Goal: Check status: Check status

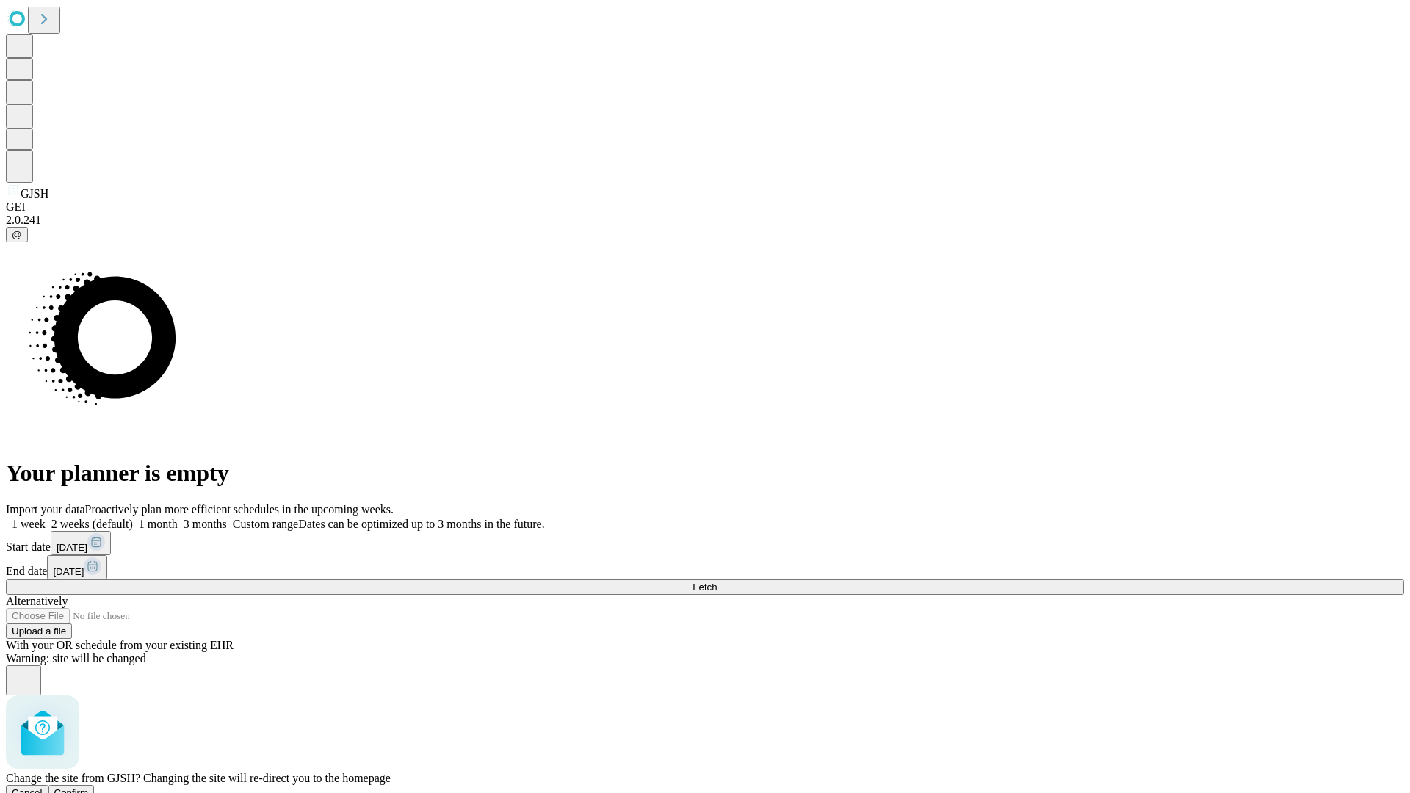
click at [89, 787] on span "Confirm" at bounding box center [71, 792] width 35 height 11
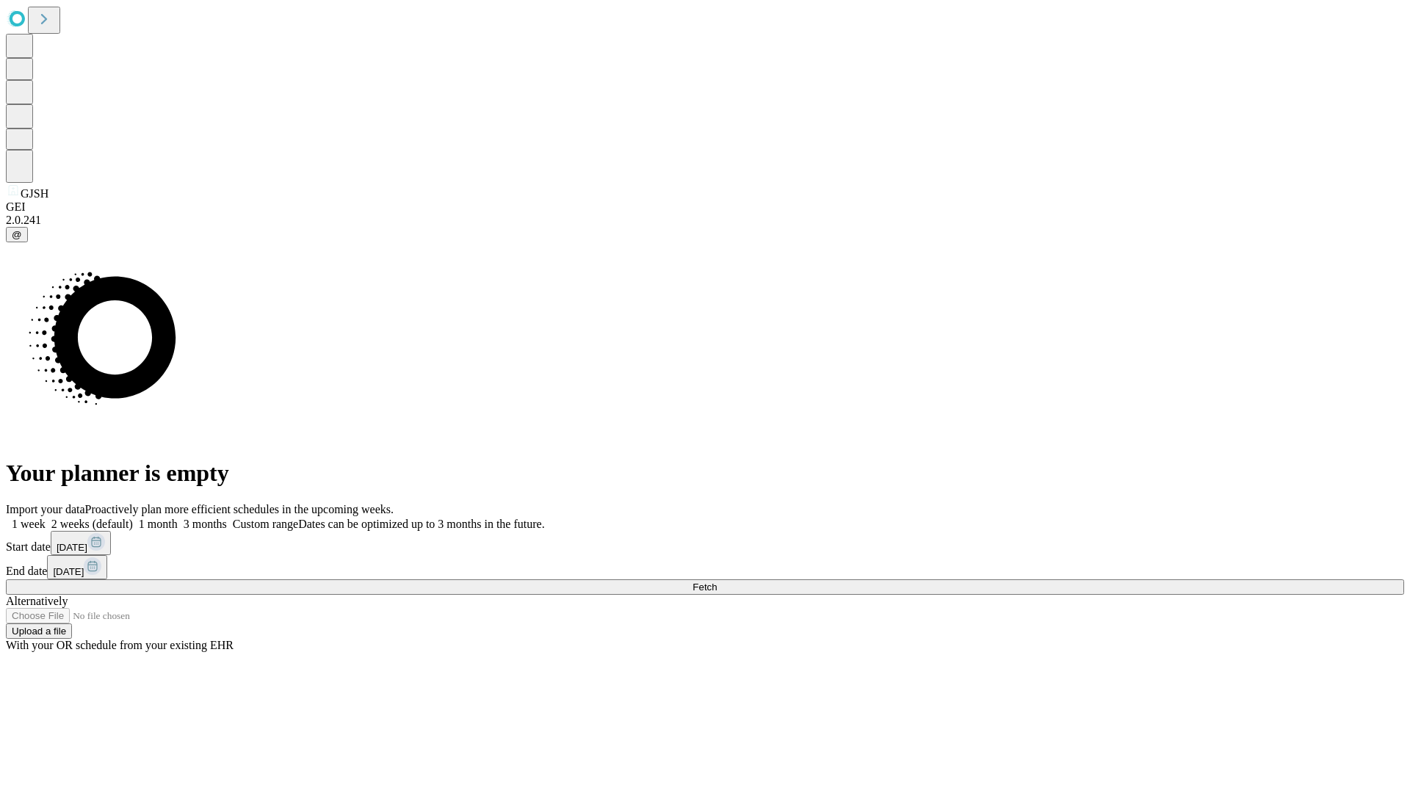
click at [46, 518] on label "1 week" at bounding box center [26, 524] width 40 height 12
click at [717, 582] on span "Fetch" at bounding box center [704, 587] width 24 height 11
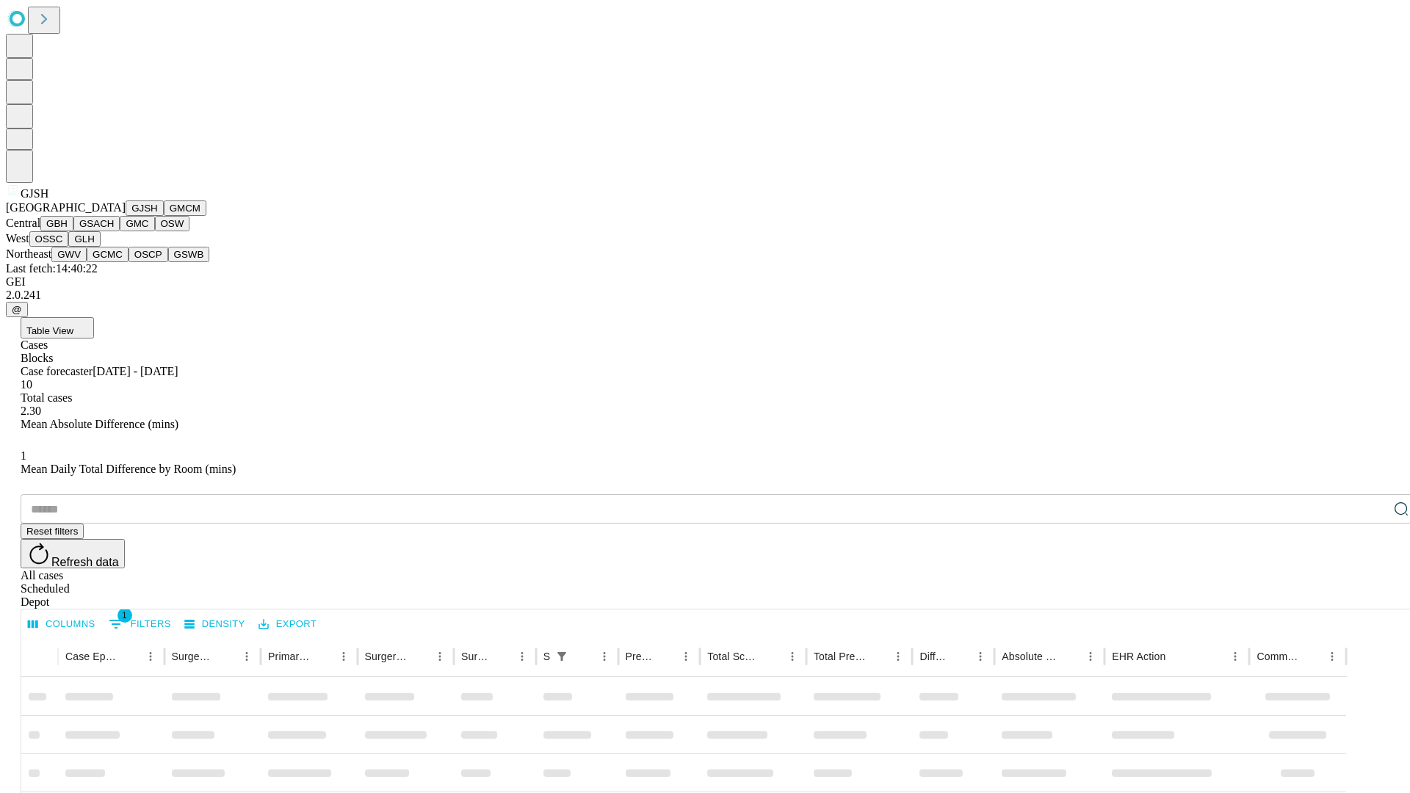
click at [164, 216] on button "GMCM" at bounding box center [185, 207] width 43 height 15
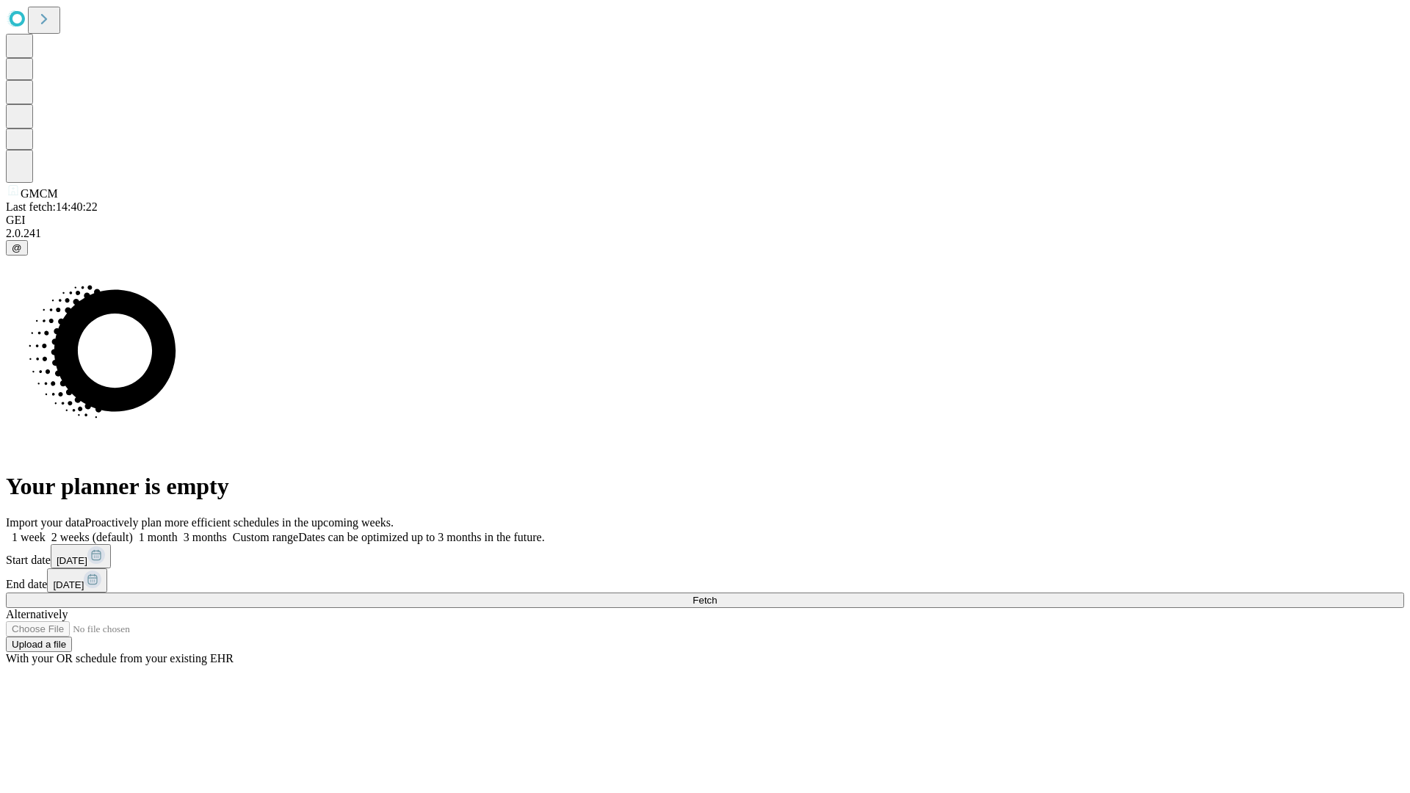
click at [46, 531] on label "1 week" at bounding box center [26, 537] width 40 height 12
click at [717, 595] on span "Fetch" at bounding box center [704, 600] width 24 height 11
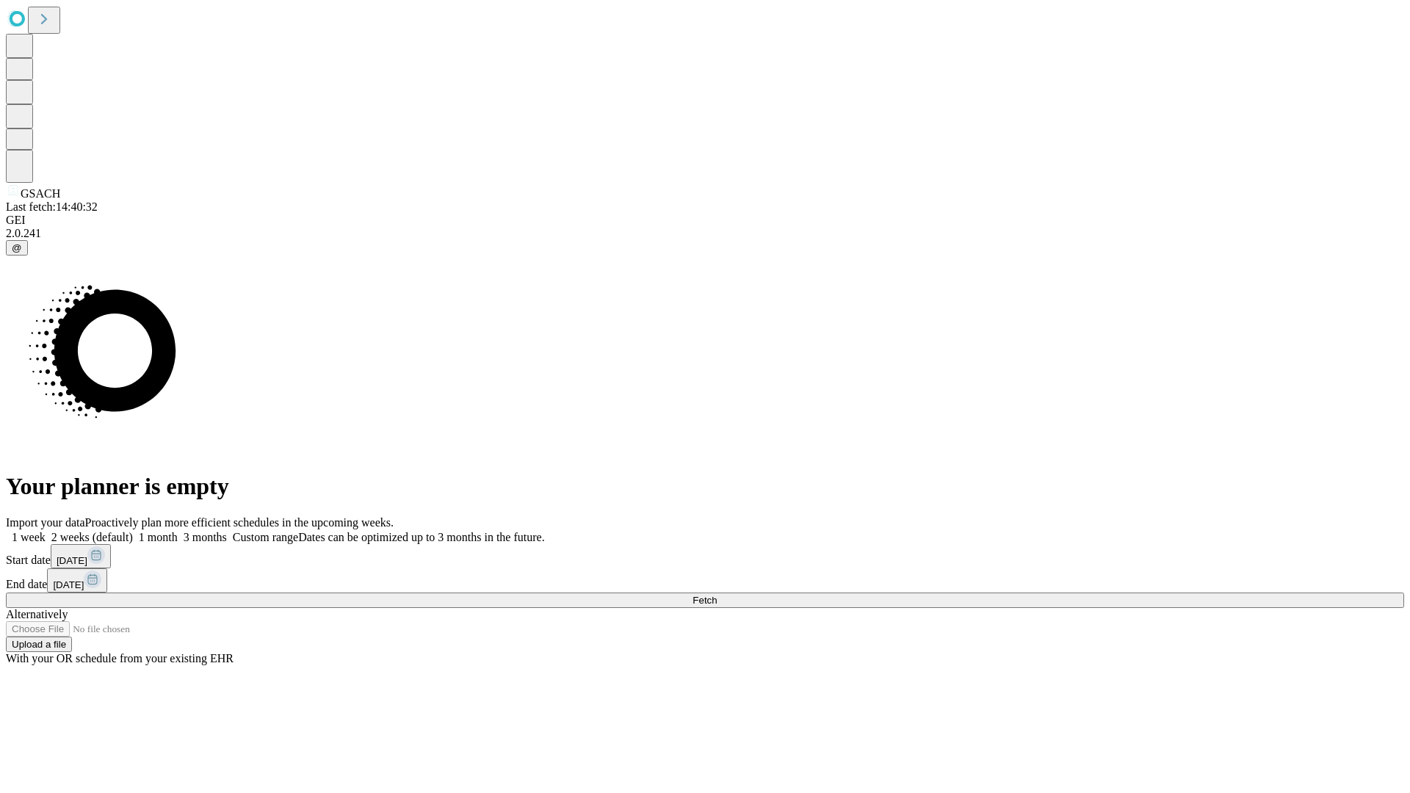
click at [717, 595] on span "Fetch" at bounding box center [704, 600] width 24 height 11
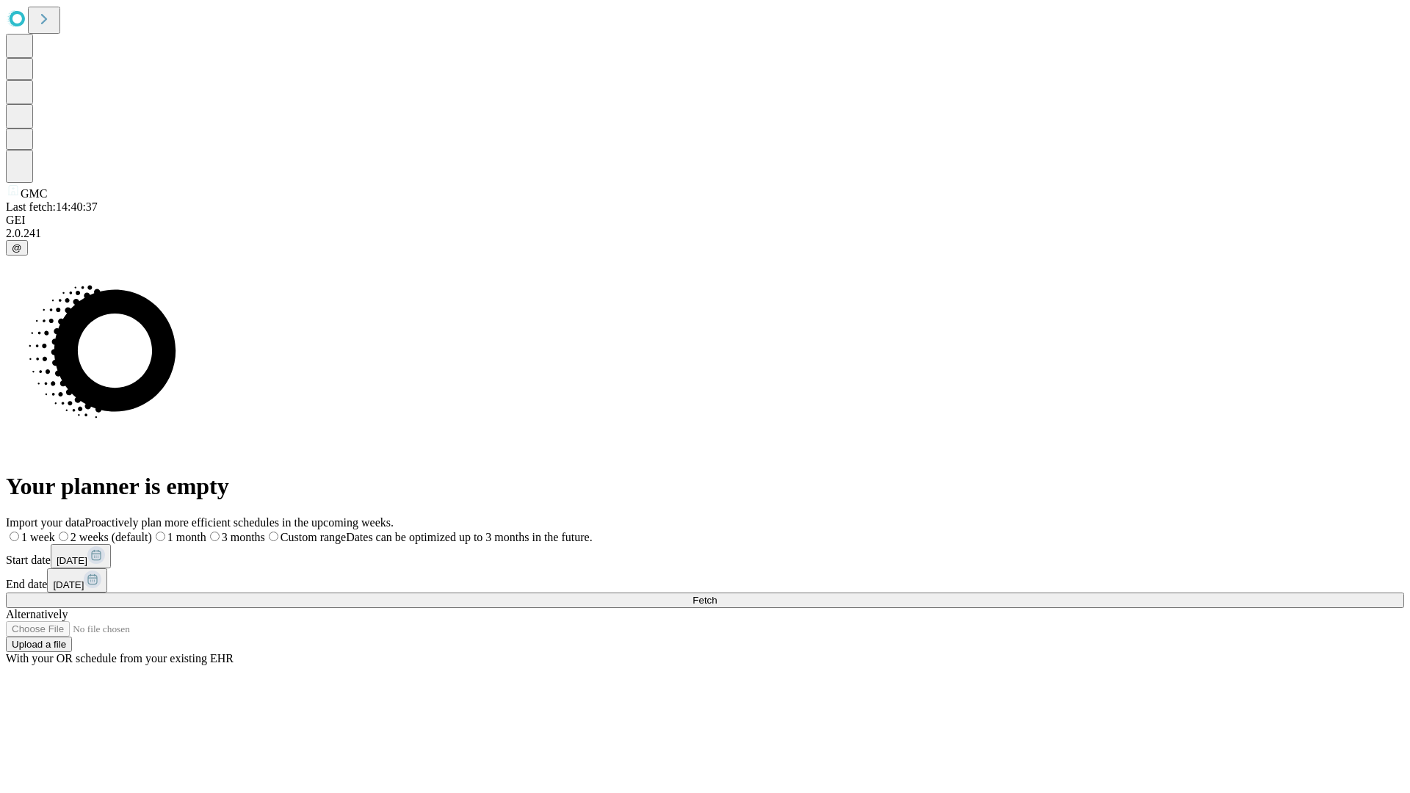
click at [717, 595] on span "Fetch" at bounding box center [704, 600] width 24 height 11
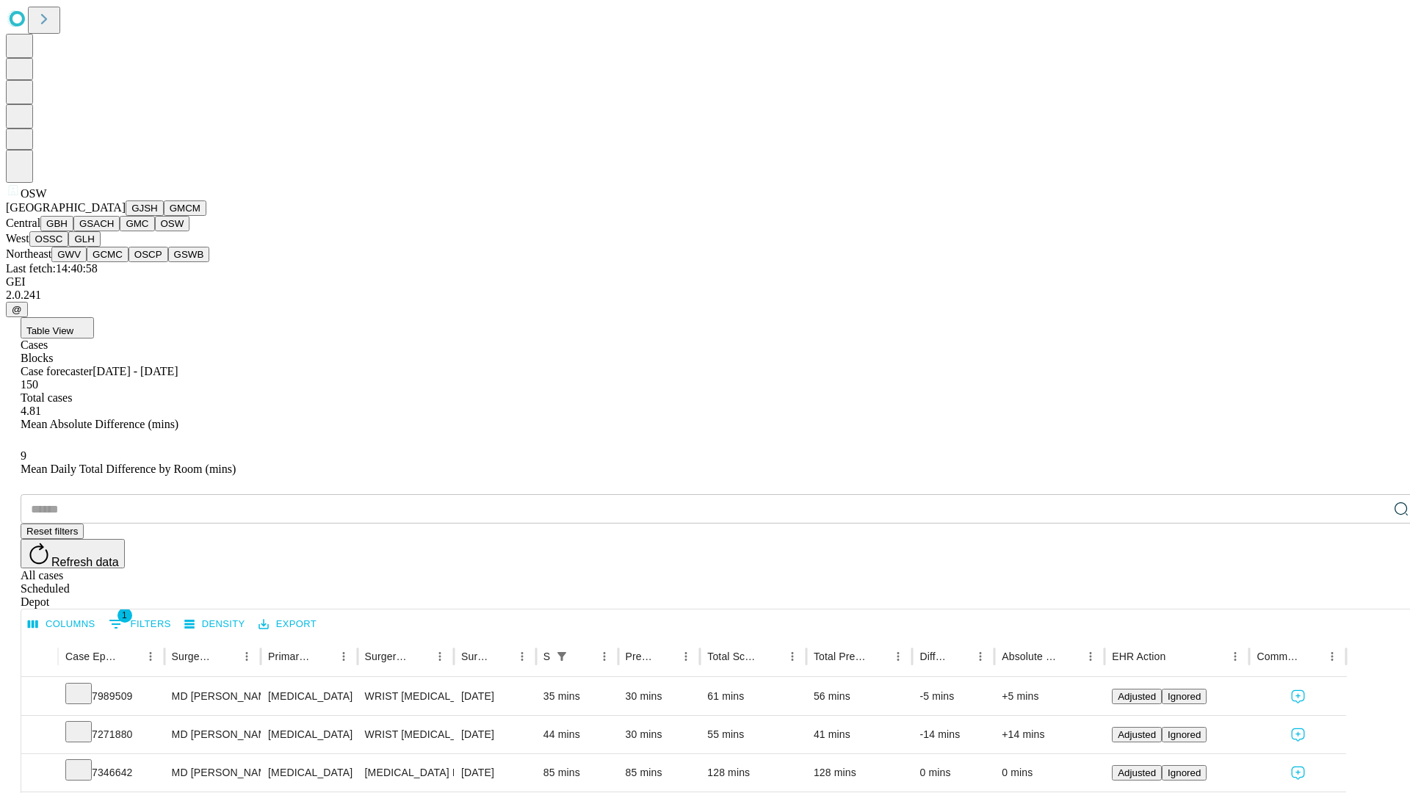
click at [69, 247] on button "OSSC" at bounding box center [49, 238] width 40 height 15
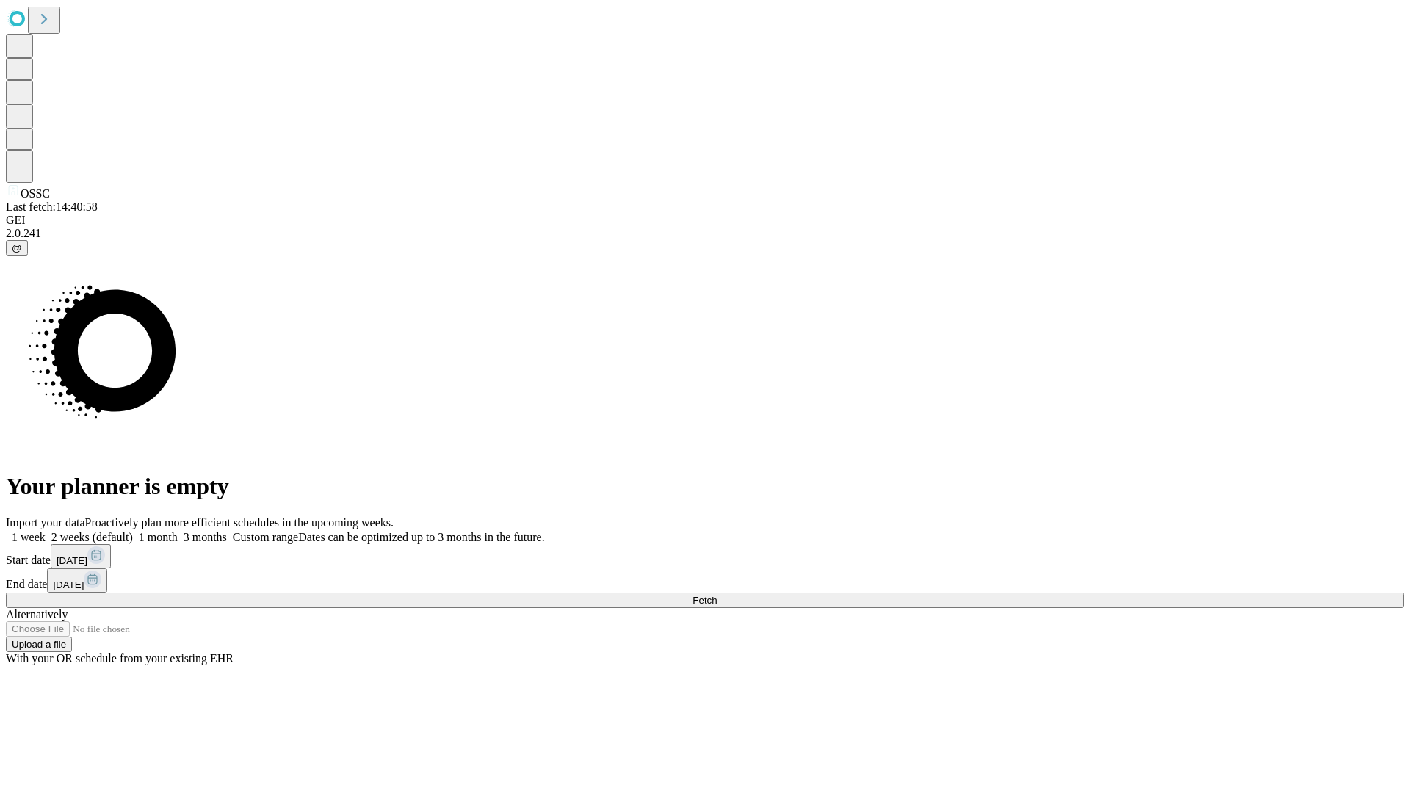
click at [46, 531] on label "1 week" at bounding box center [26, 537] width 40 height 12
click at [717, 595] on span "Fetch" at bounding box center [704, 600] width 24 height 11
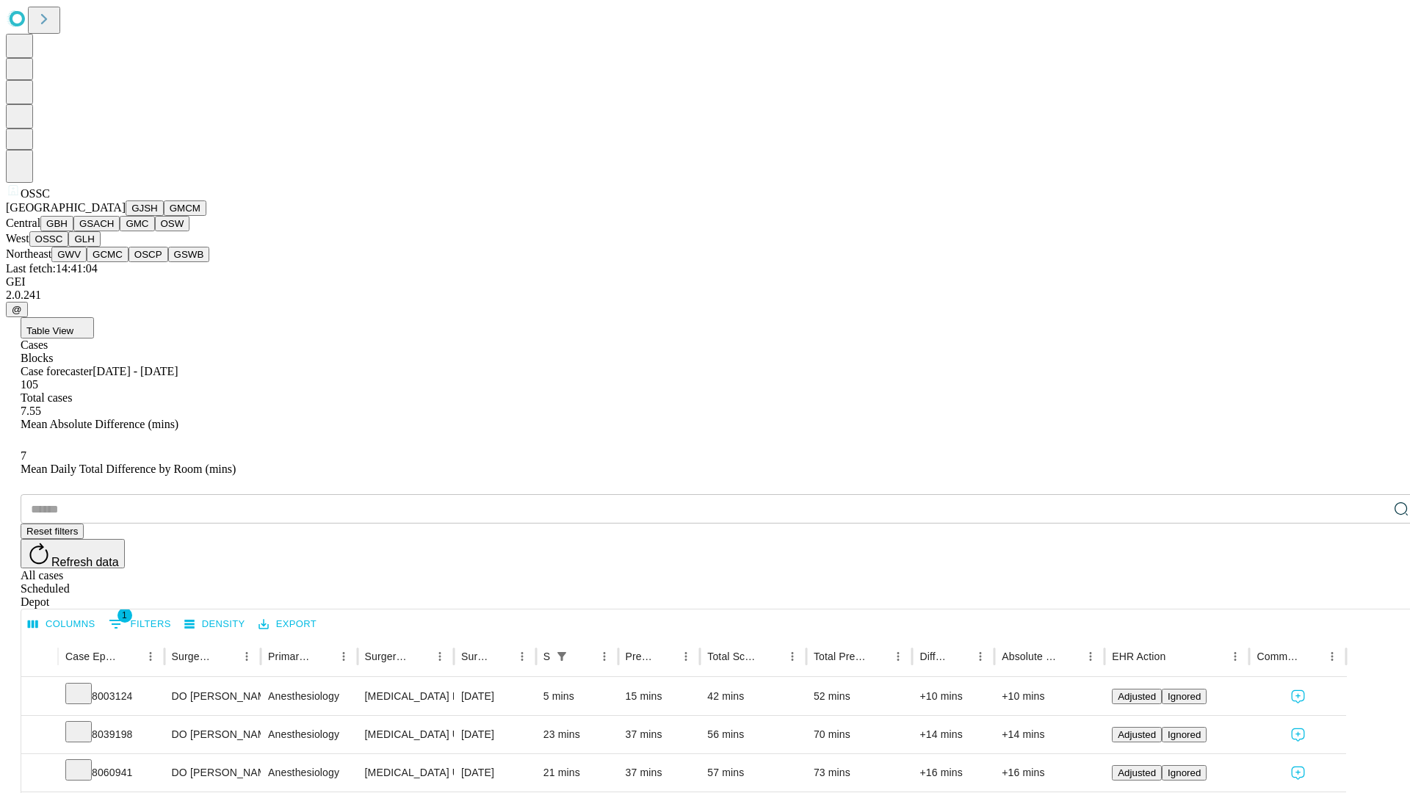
click at [100, 247] on button "GLH" at bounding box center [84, 238] width 32 height 15
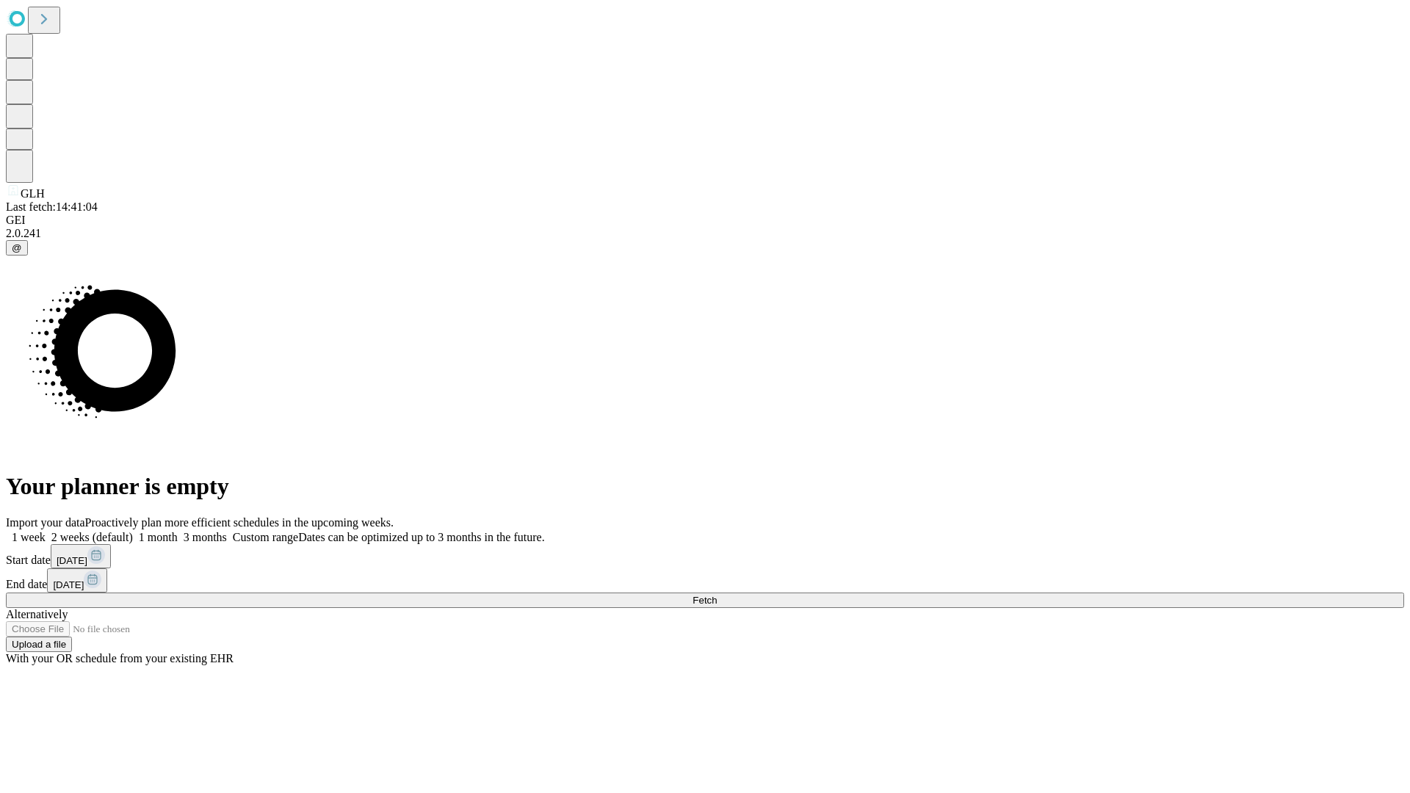
click at [46, 531] on label "1 week" at bounding box center [26, 537] width 40 height 12
click at [717, 595] on span "Fetch" at bounding box center [704, 600] width 24 height 11
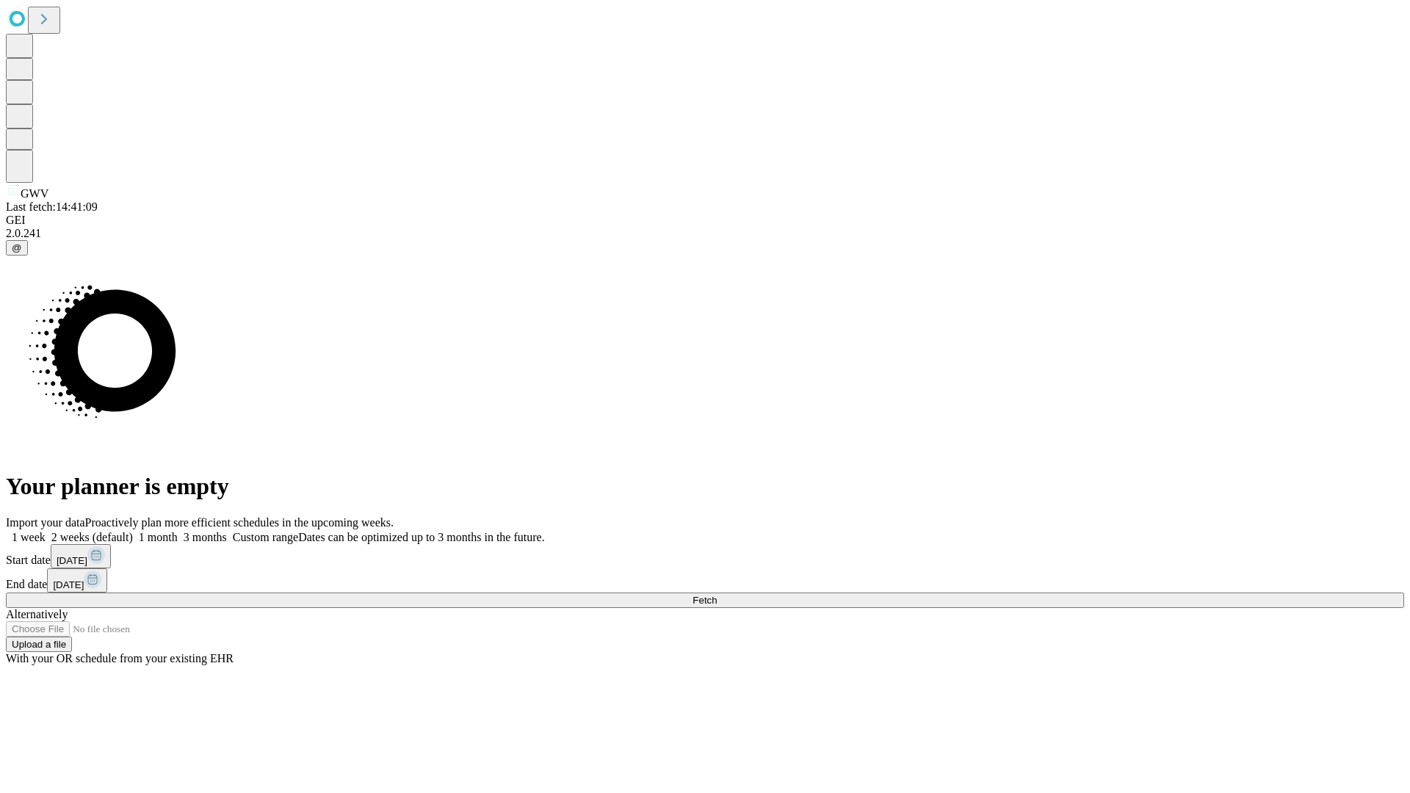
click at [46, 531] on label "1 week" at bounding box center [26, 537] width 40 height 12
click at [717, 595] on span "Fetch" at bounding box center [704, 600] width 24 height 11
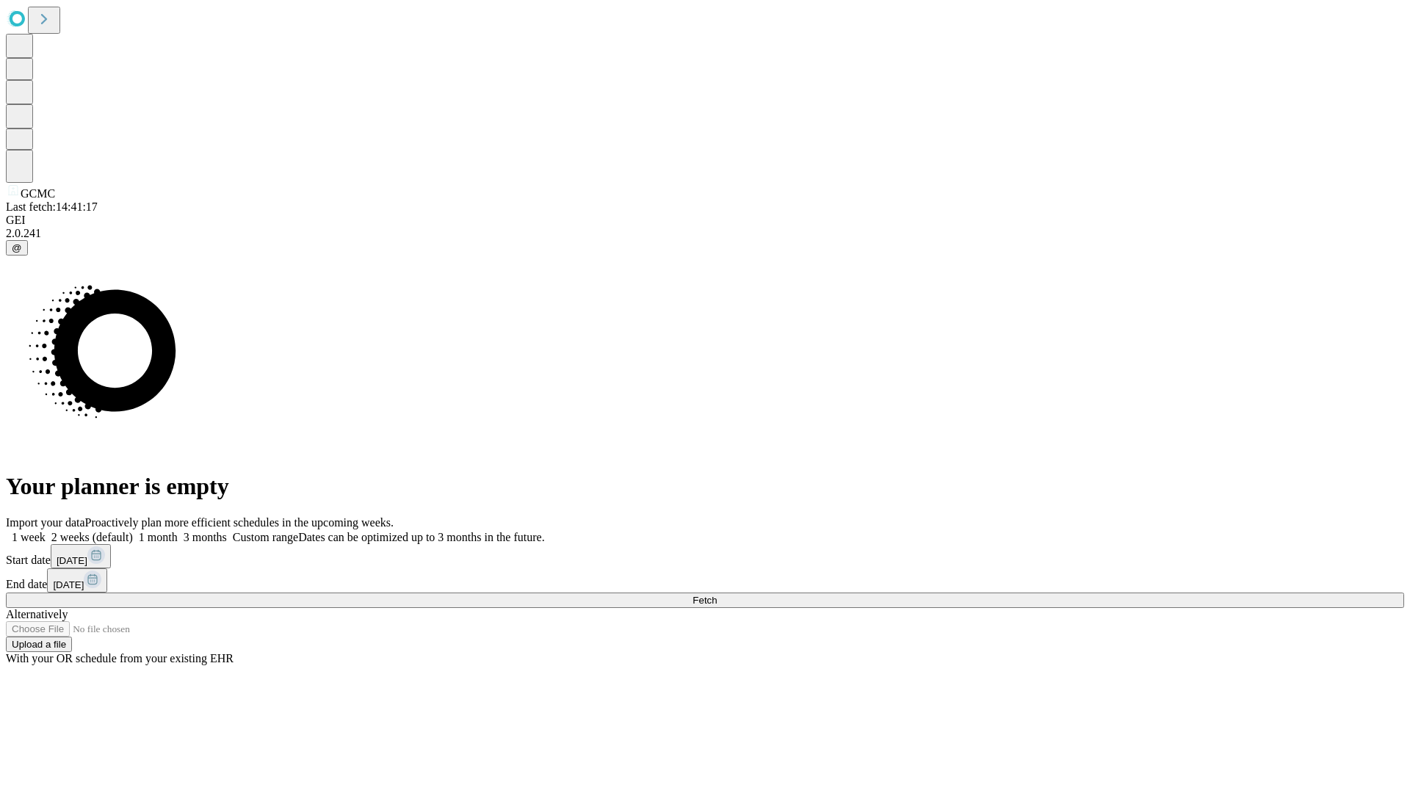
click at [46, 531] on label "1 week" at bounding box center [26, 537] width 40 height 12
click at [717, 595] on span "Fetch" at bounding box center [704, 600] width 24 height 11
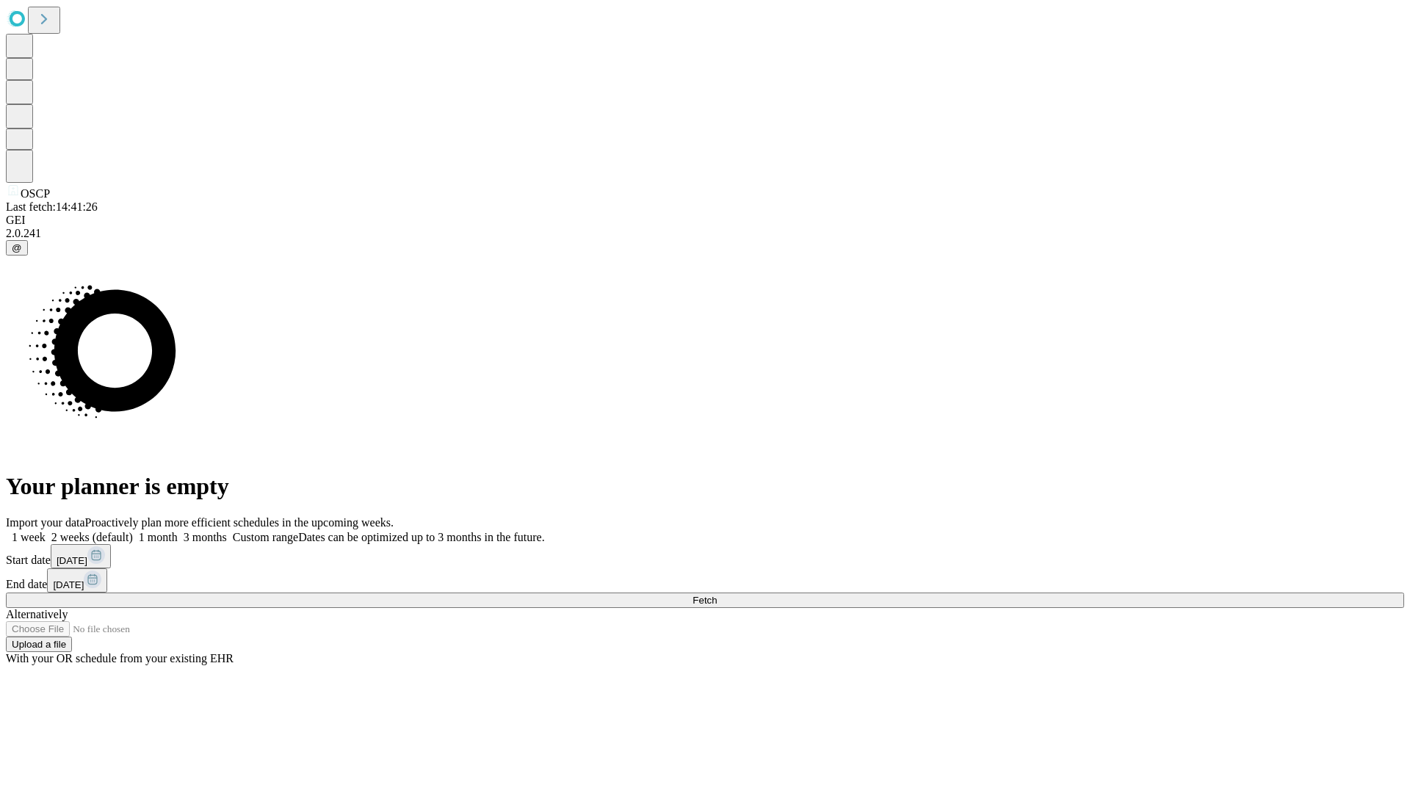
click at [46, 531] on label "1 week" at bounding box center [26, 537] width 40 height 12
click at [717, 595] on span "Fetch" at bounding box center [704, 600] width 24 height 11
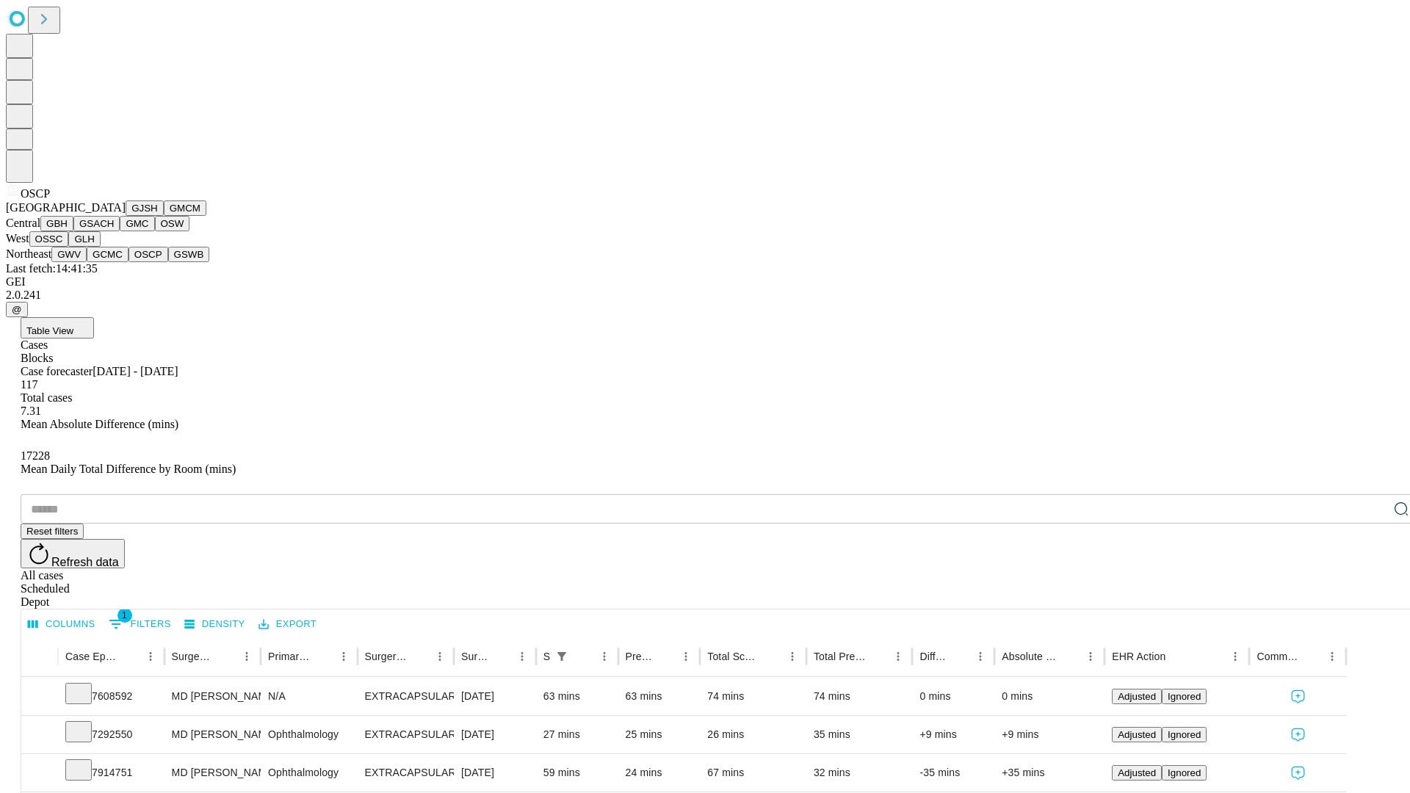
click at [168, 262] on button "GSWB" at bounding box center [189, 254] width 42 height 15
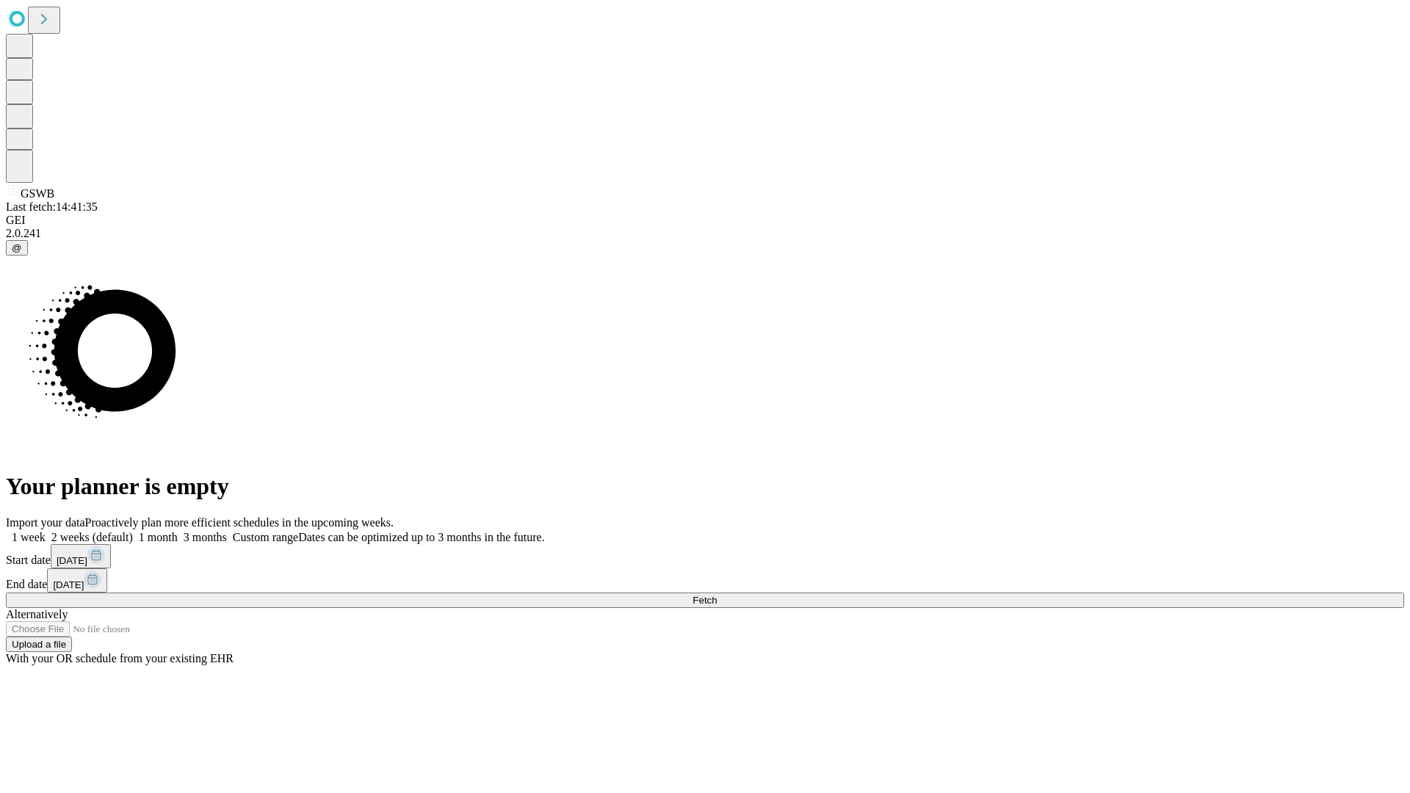
click at [46, 531] on label "1 week" at bounding box center [26, 537] width 40 height 12
click at [717, 595] on span "Fetch" at bounding box center [704, 600] width 24 height 11
